Goal: Transaction & Acquisition: Purchase product/service

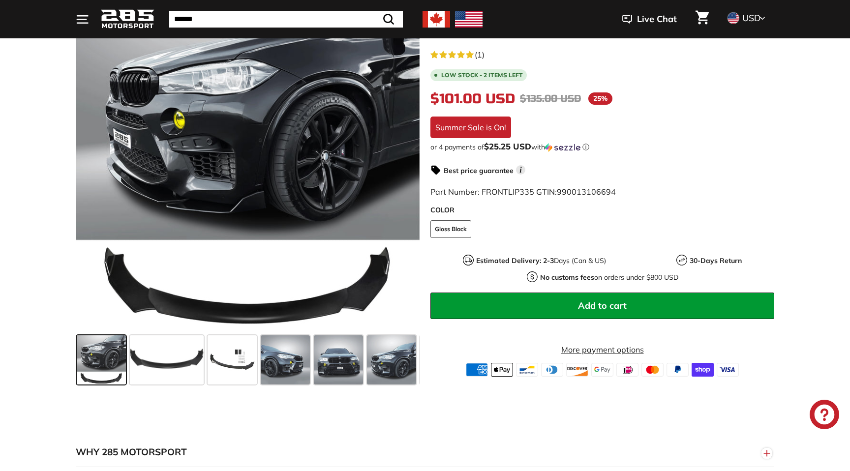
scroll to position [182, 0]
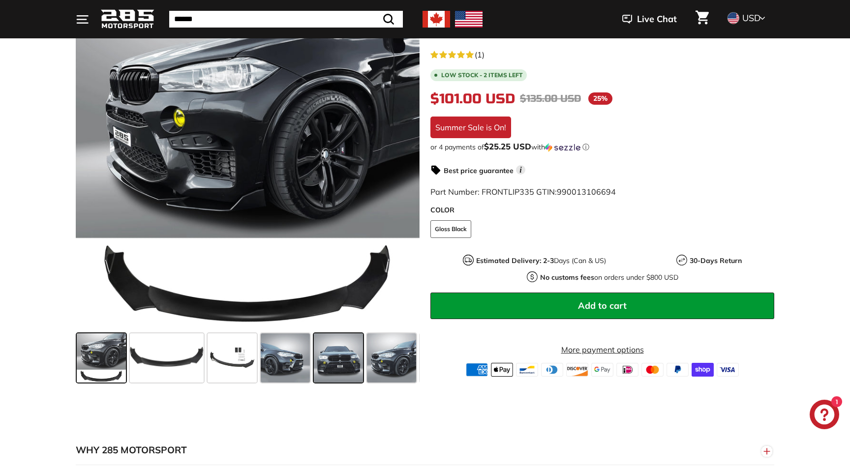
click at [339, 347] on span at bounding box center [338, 358] width 49 height 49
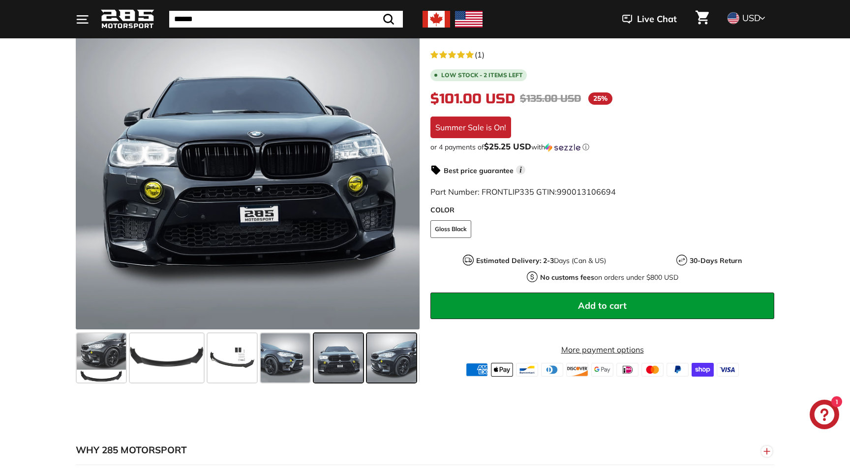
click at [382, 357] on span at bounding box center [391, 358] width 49 height 49
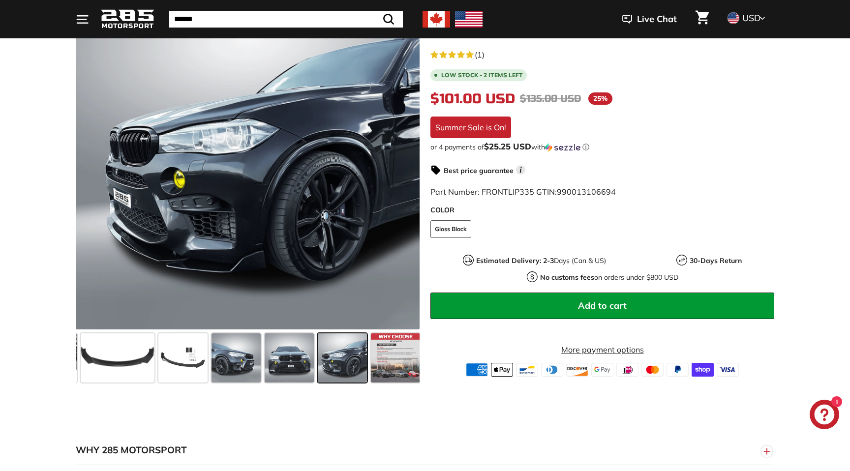
scroll to position [0, 52]
click at [326, 356] on span at bounding box center [339, 358] width 49 height 49
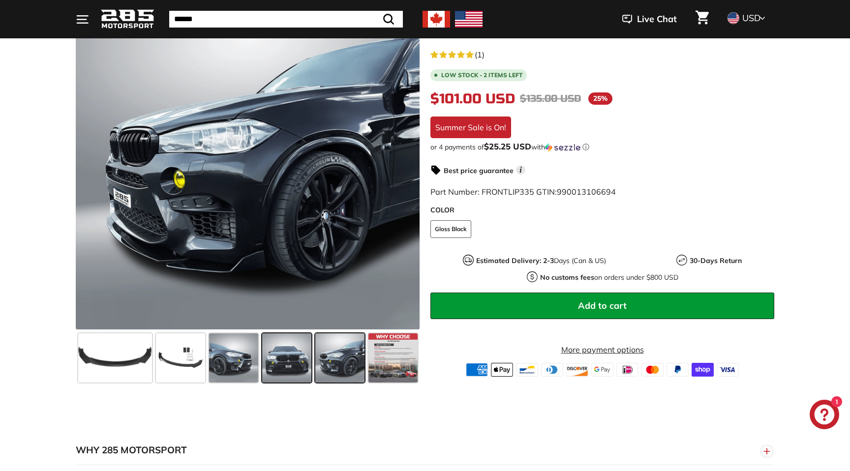
click at [293, 356] on span at bounding box center [286, 358] width 49 height 49
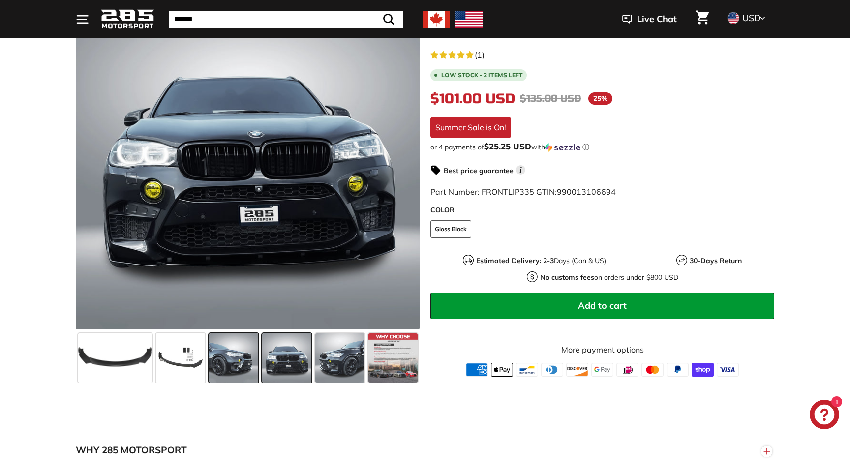
click at [239, 366] on span at bounding box center [233, 358] width 49 height 49
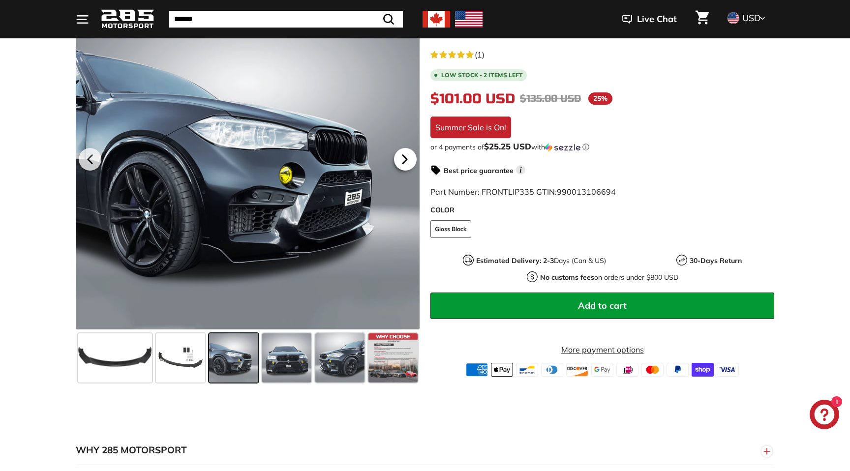
click at [401, 152] on icon at bounding box center [405, 159] width 23 height 23
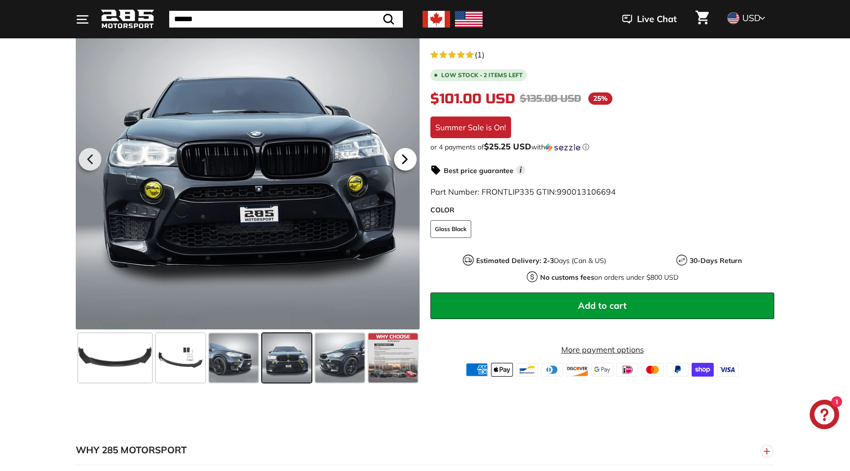
click at [401, 152] on icon at bounding box center [405, 159] width 23 height 23
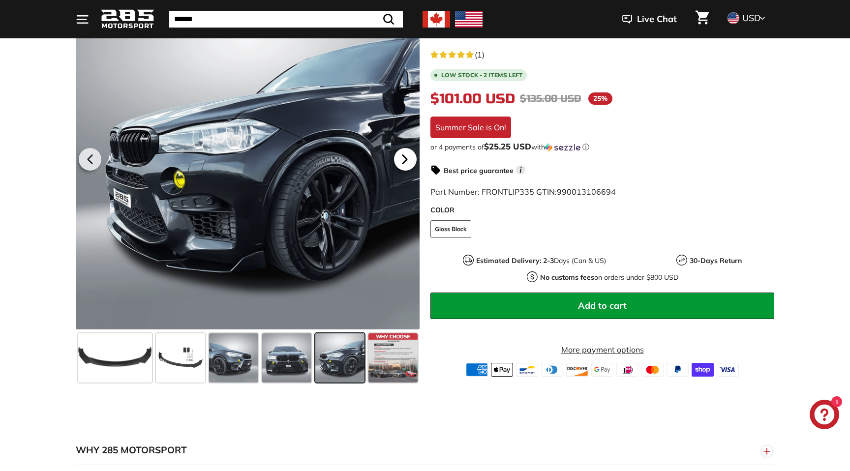
click at [401, 152] on icon at bounding box center [405, 159] width 23 height 23
